Goal: Transaction & Acquisition: Purchase product/service

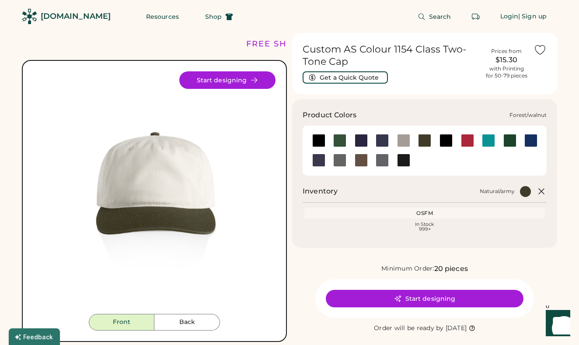
click at [337, 143] on div at bounding box center [339, 140] width 13 height 13
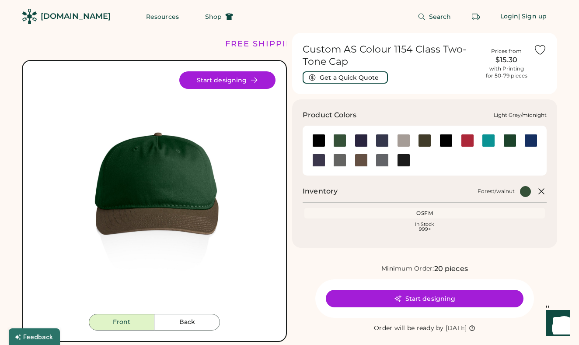
click at [362, 140] on div at bounding box center [361, 140] width 13 height 13
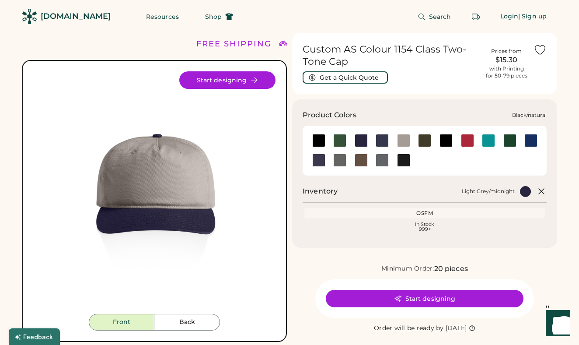
click at [315, 142] on div at bounding box center [318, 140] width 13 height 13
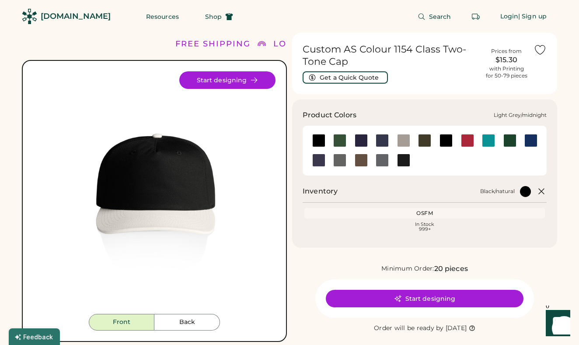
click at [358, 142] on div at bounding box center [361, 140] width 13 height 13
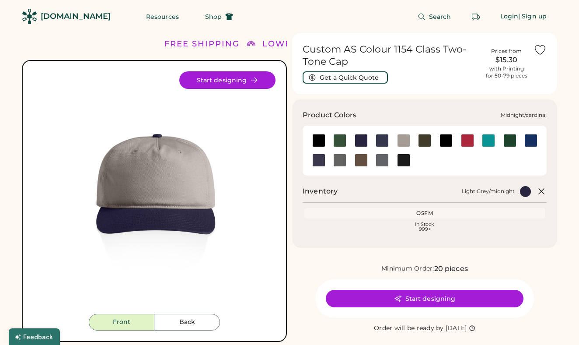
click at [385, 140] on div at bounding box center [382, 140] width 13 height 13
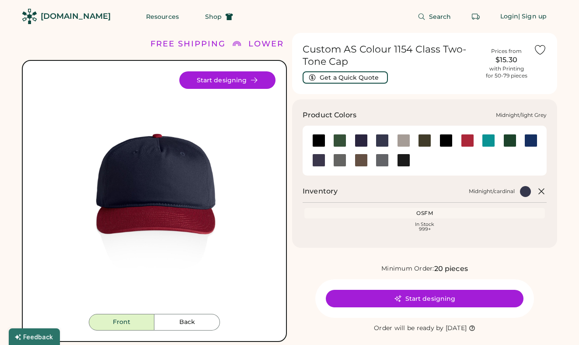
click at [404, 139] on div at bounding box center [403, 140] width 13 height 13
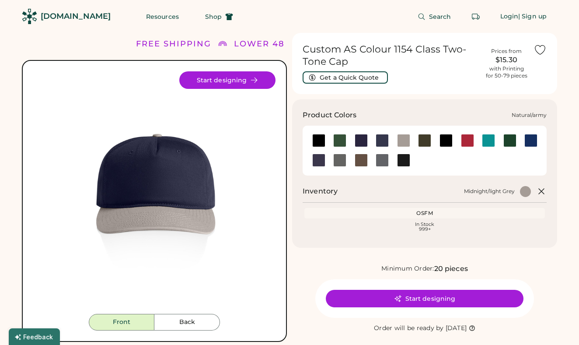
click at [421, 141] on div at bounding box center [424, 140] width 13 height 13
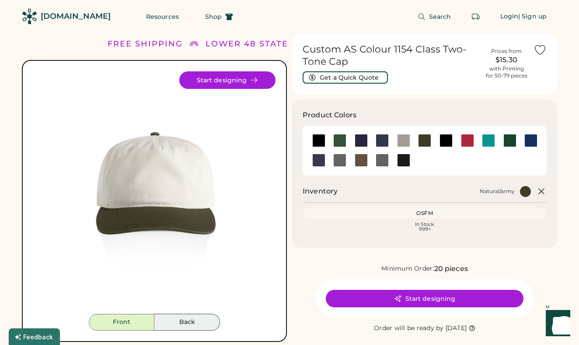
click at [179, 315] on button "Back" at bounding box center [187, 321] width 66 height 17
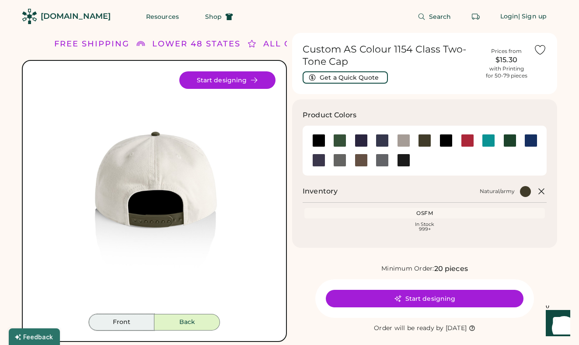
click at [125, 318] on button "Front" at bounding box center [122, 321] width 66 height 17
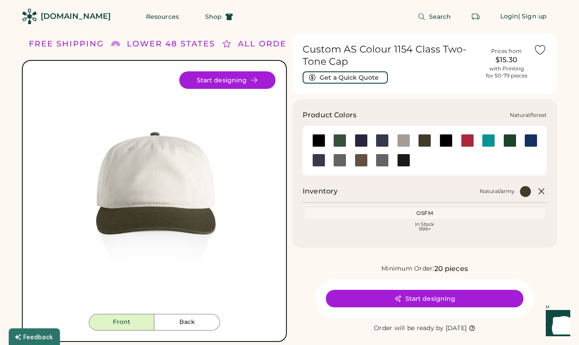
click at [508, 142] on div at bounding box center [509, 140] width 13 height 13
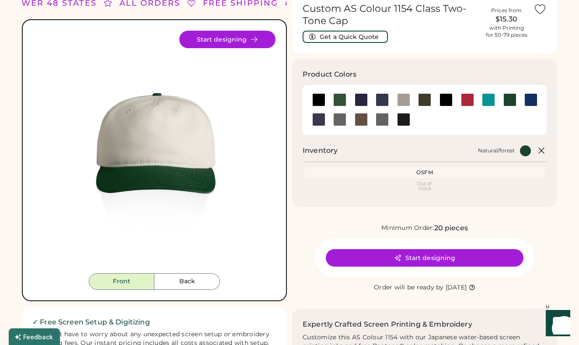
scroll to position [42, 0]
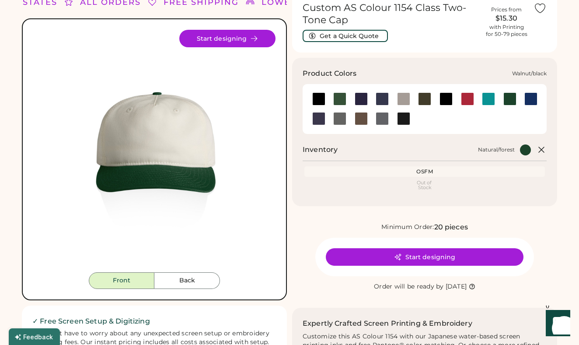
click at [402, 118] on div at bounding box center [403, 118] width 13 height 13
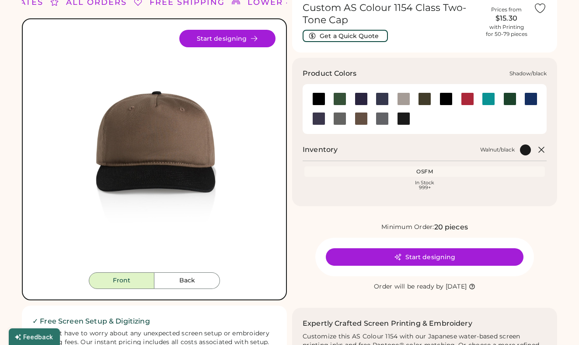
click at [386, 118] on div at bounding box center [382, 118] width 13 height 13
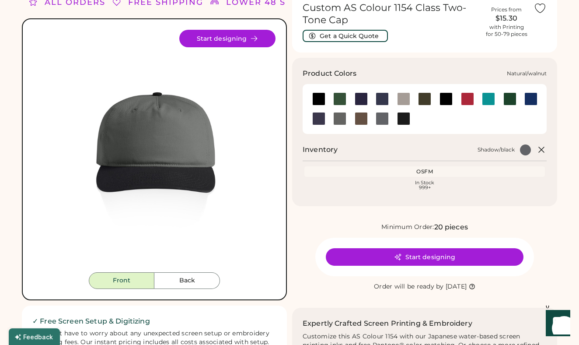
click at [362, 118] on div at bounding box center [361, 118] width 13 height 13
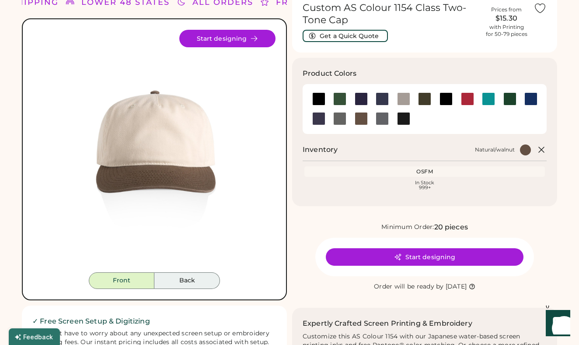
click at [185, 278] on button "Back" at bounding box center [187, 280] width 66 height 17
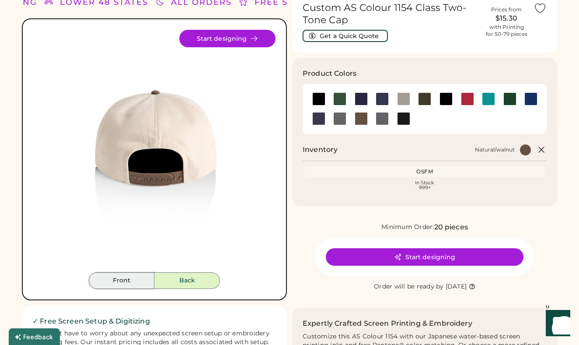
click at [131, 284] on button "Front" at bounding box center [122, 280] width 66 height 17
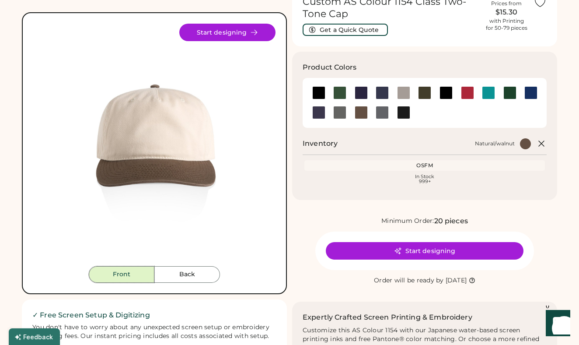
scroll to position [41, 0]
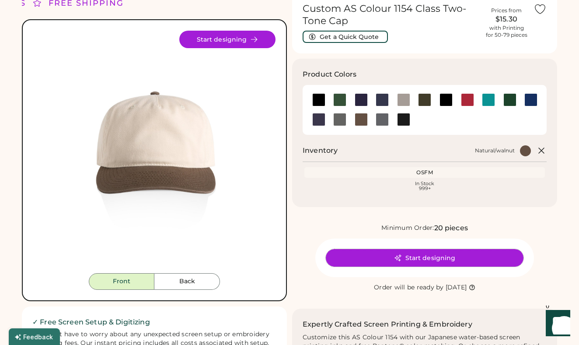
click at [401, 255] on icon at bounding box center [397, 257] width 7 height 7
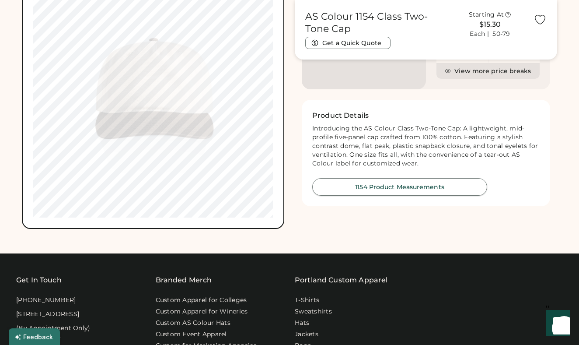
scroll to position [401, 0]
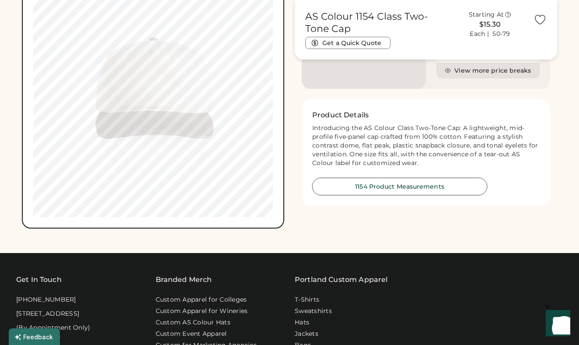
click at [366, 195] on button "1154 Product Measurements" at bounding box center [399, 186] width 175 height 17
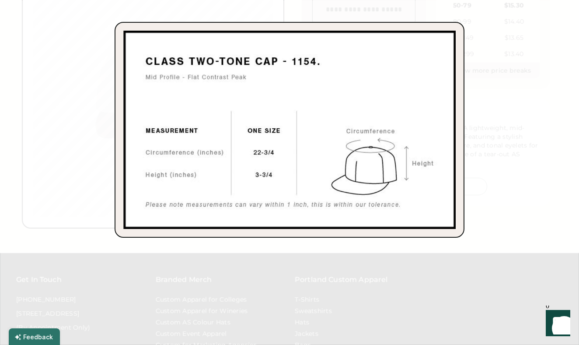
scroll to position [402, 0]
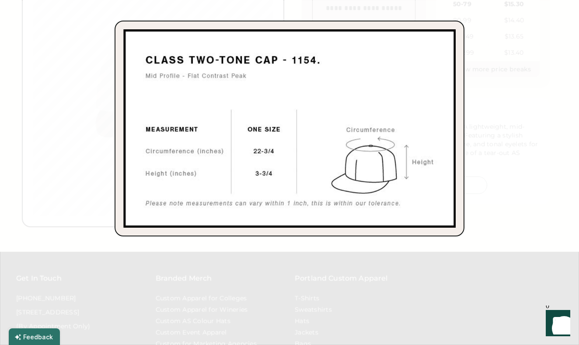
click at [501, 167] on div at bounding box center [289, 172] width 579 height 345
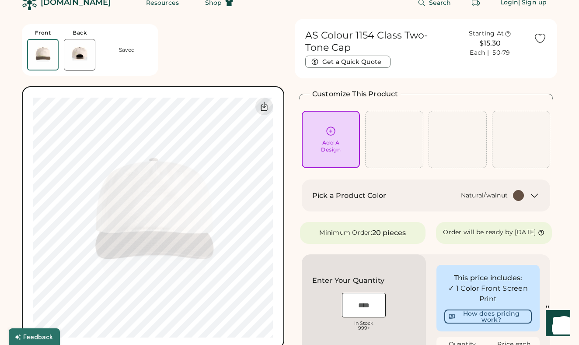
scroll to position [0, 0]
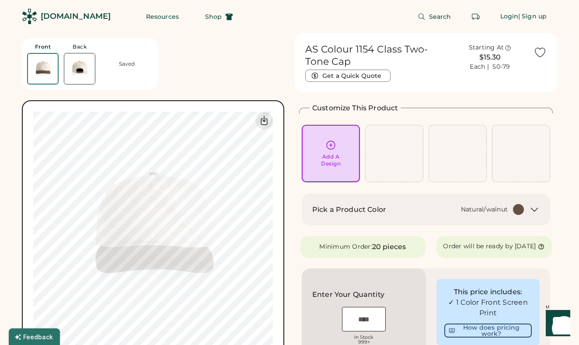
click at [331, 148] on icon at bounding box center [330, 144] width 11 height 11
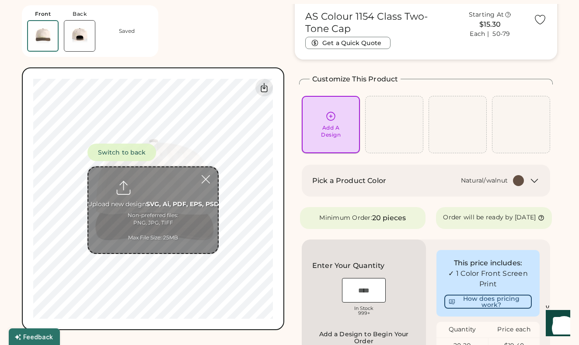
scroll to position [33, 0]
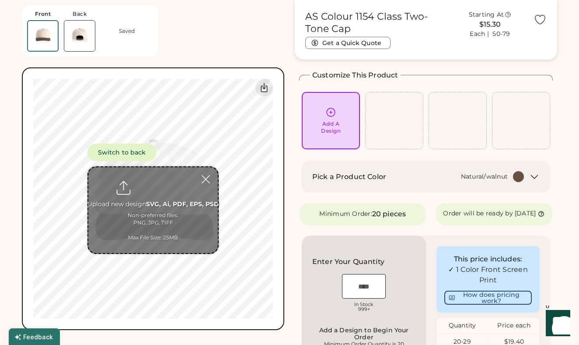
click at [145, 182] on input "file" at bounding box center [152, 210] width 129 height 86
type input "**********"
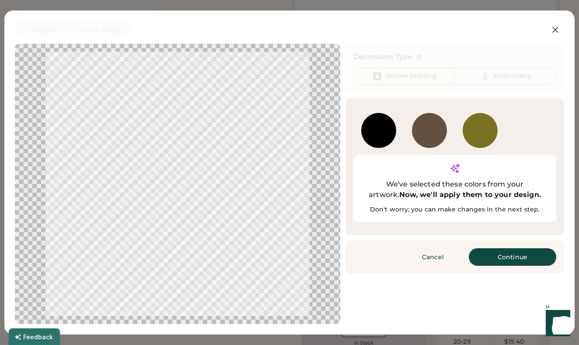
click at [432, 129] on div at bounding box center [429, 130] width 35 height 35
click at [431, 140] on div at bounding box center [429, 144] width 35 height 8
click at [501, 248] on button "Continue" at bounding box center [512, 256] width 87 height 17
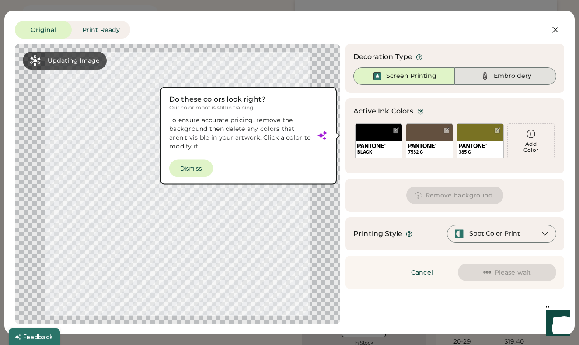
click at [493, 76] on div "Embroidery" at bounding box center [505, 75] width 101 height 17
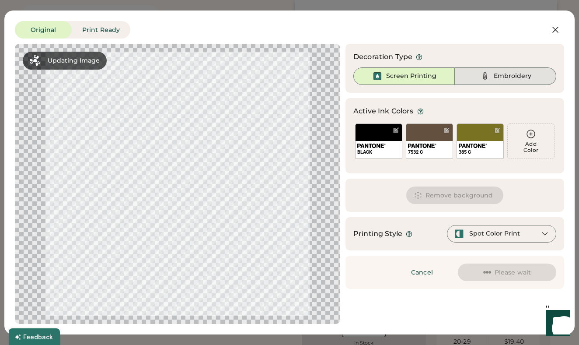
scroll to position [0, 0]
click at [491, 80] on div "Embroidery" at bounding box center [505, 75] width 101 height 17
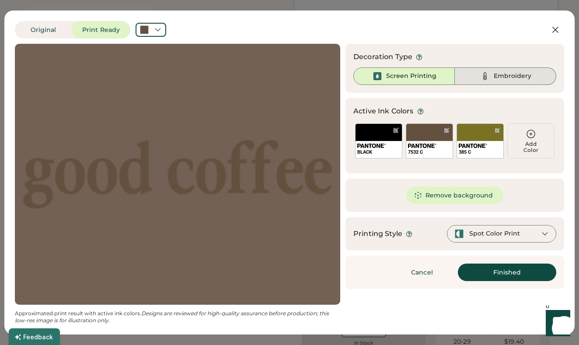
click at [483, 79] on img at bounding box center [485, 76] width 10 height 10
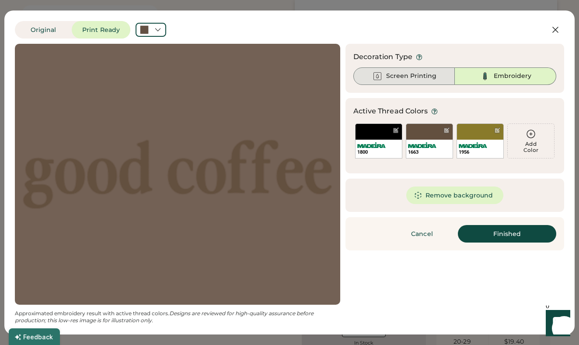
click at [426, 80] on div "Screen Printing" at bounding box center [411, 76] width 50 height 9
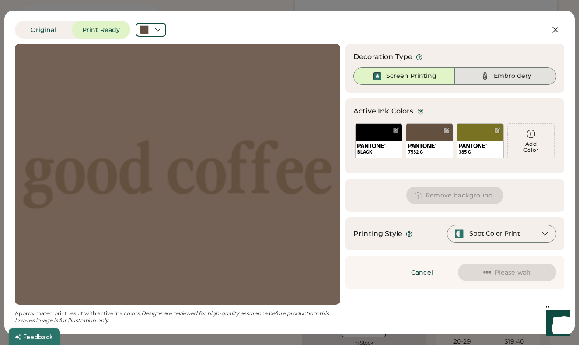
click at [489, 75] on img at bounding box center [485, 76] width 10 height 10
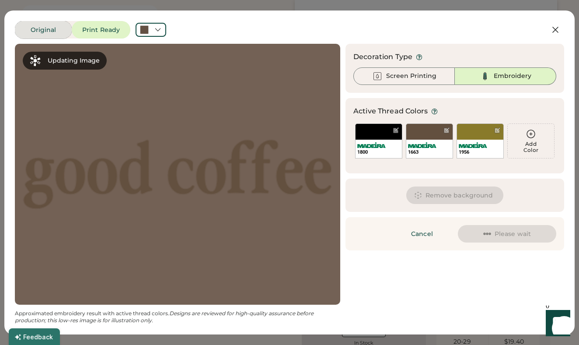
click at [52, 25] on button "Original" at bounding box center [43, 29] width 57 height 17
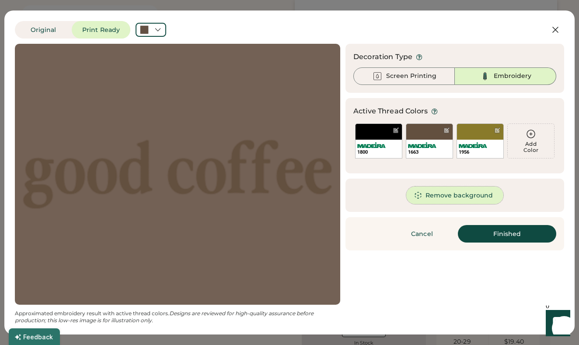
click at [465, 198] on button "Remove background" at bounding box center [455, 194] width 98 height 17
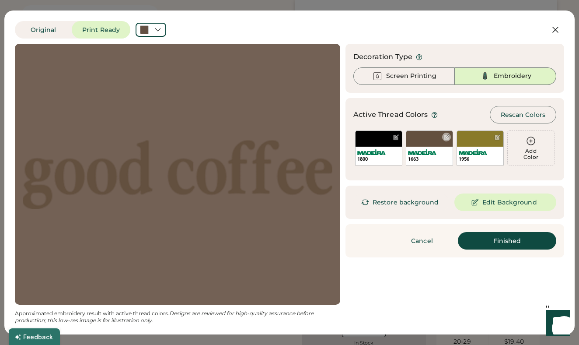
click at [415, 145] on div "1663" at bounding box center [429, 147] width 47 height 35
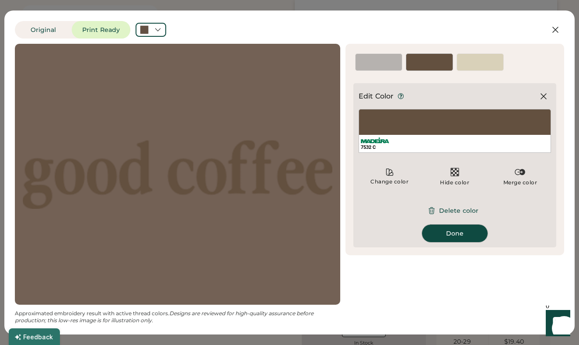
click at [451, 235] on button "Done" at bounding box center [455, 232] width 66 height 17
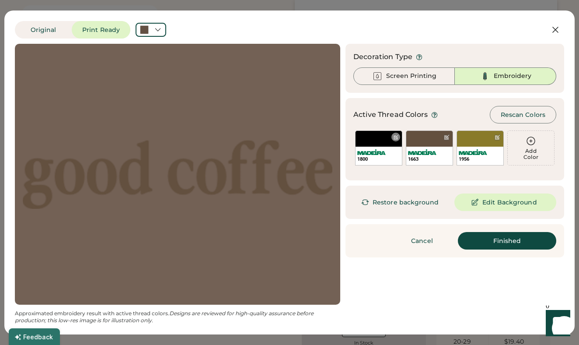
click at [390, 141] on div "1800" at bounding box center [378, 147] width 47 height 35
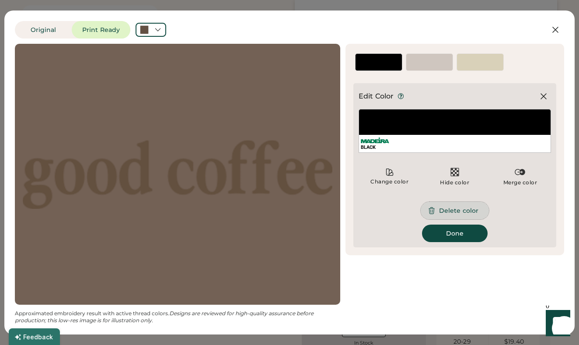
click at [452, 204] on button "Delete color" at bounding box center [455, 210] width 68 height 17
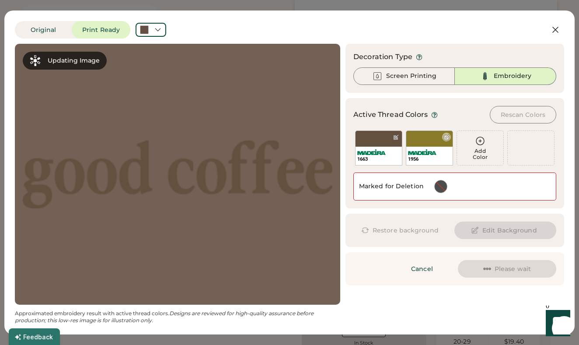
click at [424, 154] on img at bounding box center [422, 152] width 28 height 6
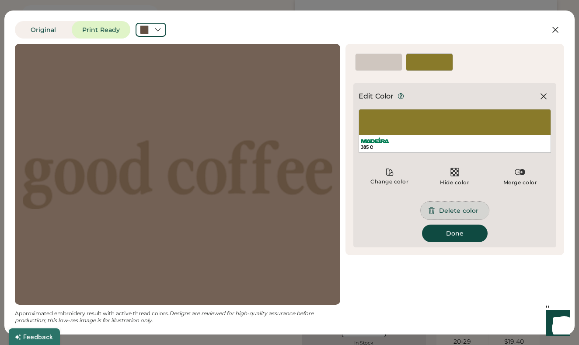
click at [440, 211] on button "Delete color" at bounding box center [455, 210] width 68 height 17
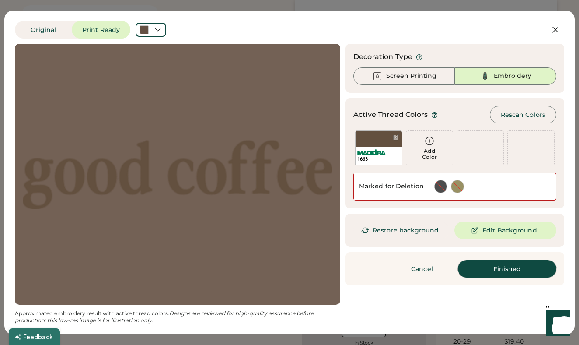
click at [480, 274] on button "Finished" at bounding box center [507, 268] width 98 height 17
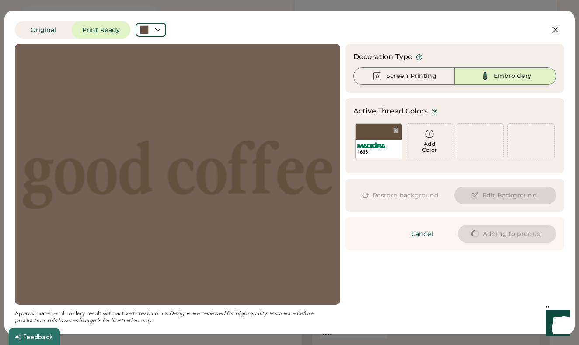
type input "****"
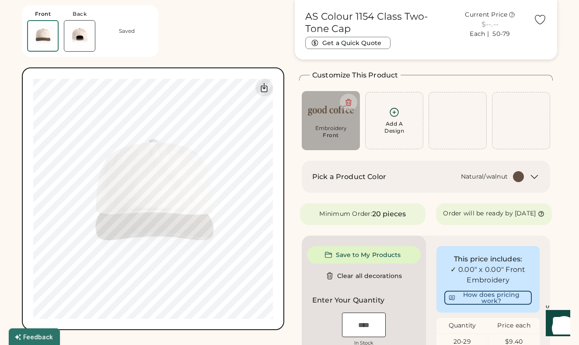
type input "****"
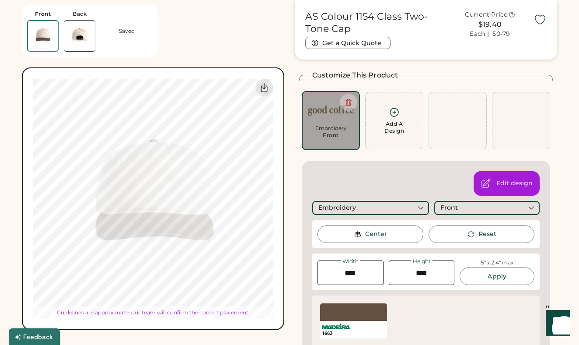
type input "****"
click at [278, 190] on div "Switch to back Upload new design SVG, Ai, PDF, EPS, PSD Non-preferred files: PN…" at bounding box center [153, 198] width 262 height 262
click at [468, 204] on div "Front" at bounding box center [487, 208] width 106 height 14
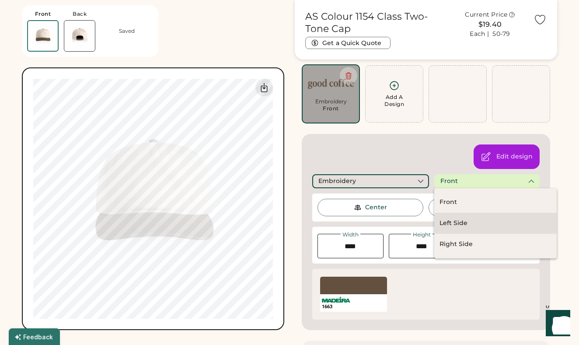
scroll to position [63, 0]
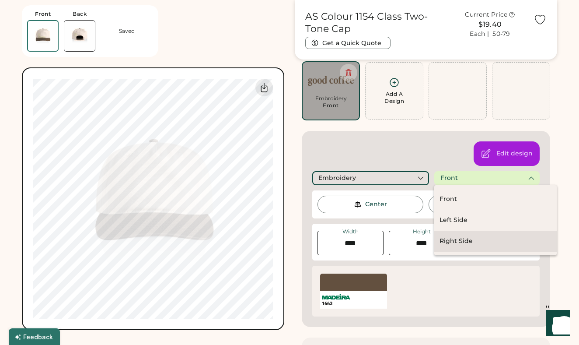
click at [450, 241] on div "Right Side" at bounding box center [455, 241] width 33 height 9
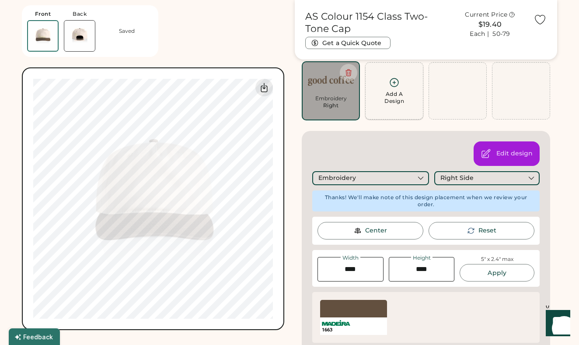
click at [386, 91] on div "Add A Design" at bounding box center [394, 98] width 20 height 14
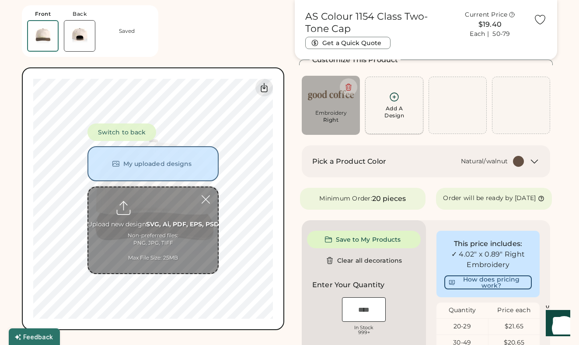
scroll to position [48, 0]
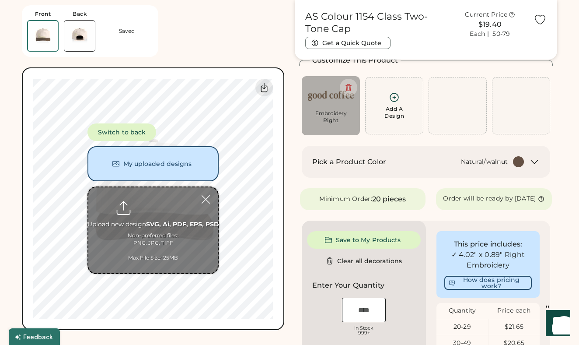
click at [163, 212] on input "file" at bounding box center [152, 230] width 129 height 86
type input "**********"
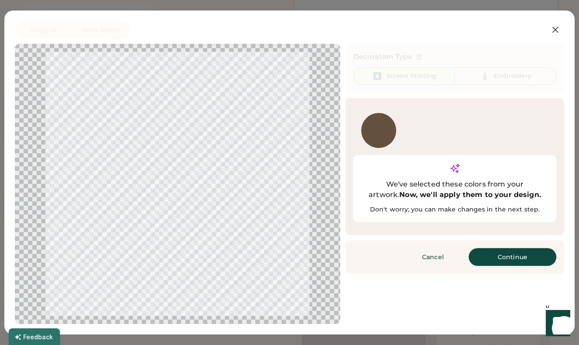
click at [495, 248] on button "Continue" at bounding box center [512, 256] width 87 height 17
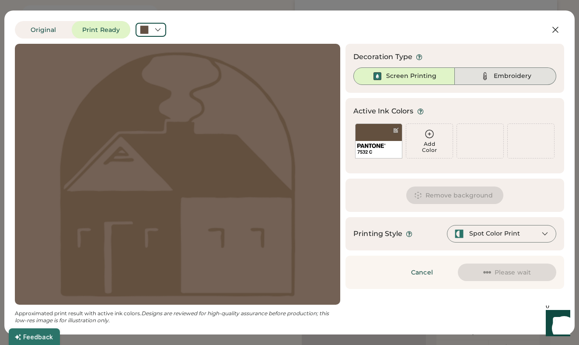
click at [483, 79] on img at bounding box center [485, 76] width 10 height 10
